Goal: Navigation & Orientation: Find specific page/section

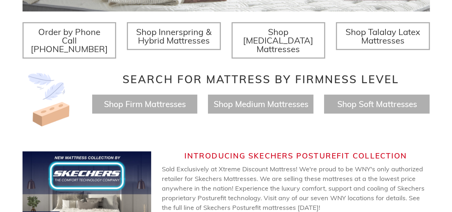
scroll to position [286, 0]
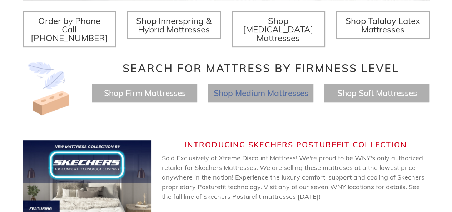
click at [250, 88] on span "Shop Medium Mattresses" at bounding box center [260, 93] width 95 height 10
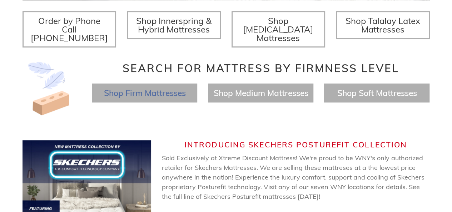
click at [155, 88] on span "Shop Firm Mattresses" at bounding box center [145, 93] width 82 height 10
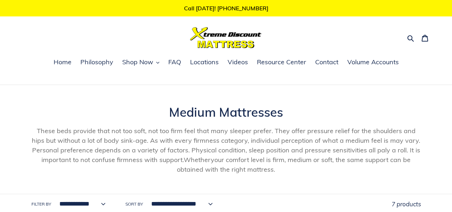
scroll to position [36, 0]
